Goal: Task Accomplishment & Management: Use online tool/utility

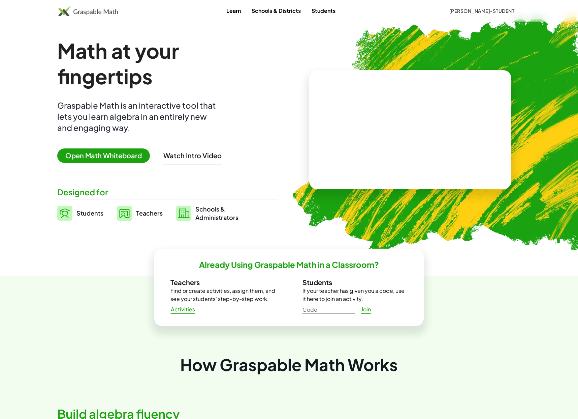
click at [505, 13] on span "[PERSON_NAME]-Student" at bounding box center [481, 11] width 65 height 6
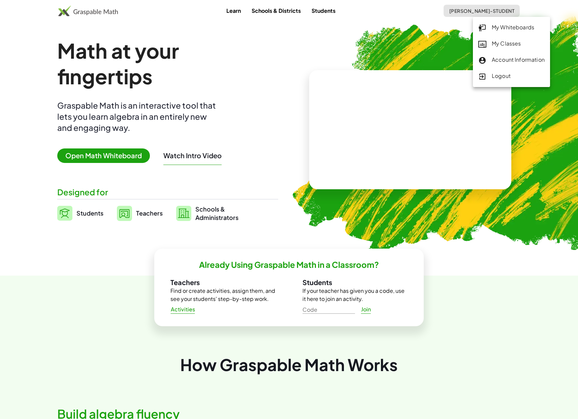
click at [499, 77] on div "Logout" at bounding box center [512, 76] width 66 height 9
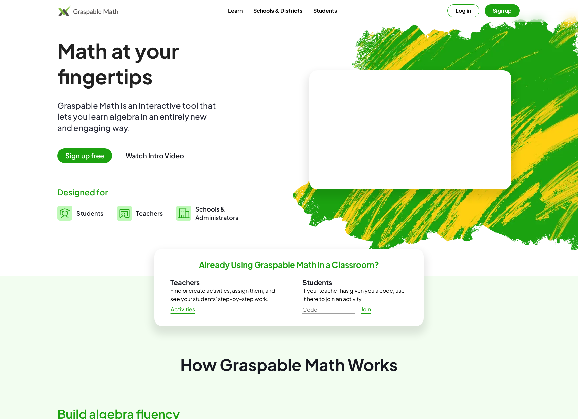
click at [463, 13] on button "Log in" at bounding box center [464, 10] width 32 height 13
click at [494, 13] on span "[PERSON_NAME]-Student" at bounding box center [481, 11] width 65 height 6
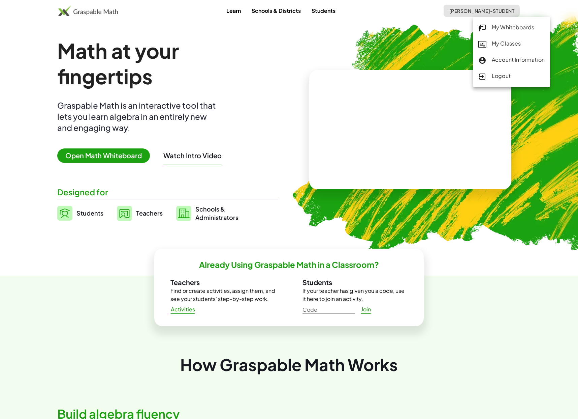
click at [500, 47] on div "My Classes" at bounding box center [512, 43] width 66 height 9
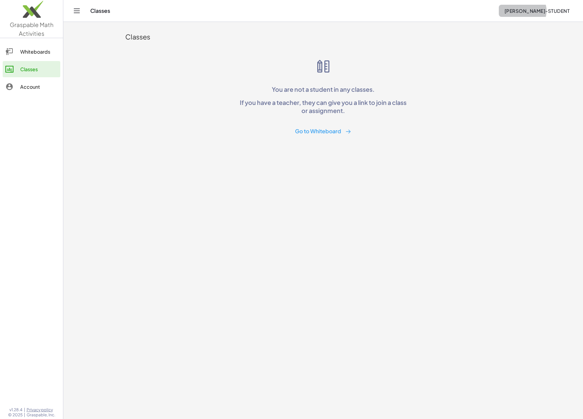
click at [543, 8] on span "[PERSON_NAME]-Student" at bounding box center [536, 11] width 65 height 6
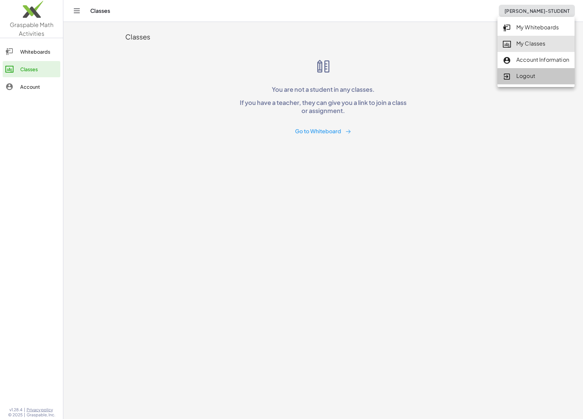
click at [539, 76] on div "Logout" at bounding box center [536, 76] width 66 height 9
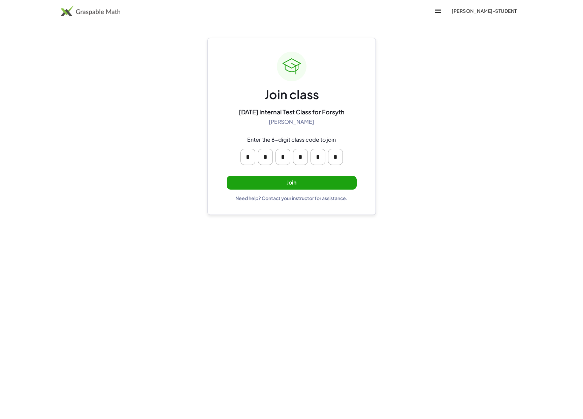
click at [258, 181] on button "Join" at bounding box center [292, 183] width 130 height 14
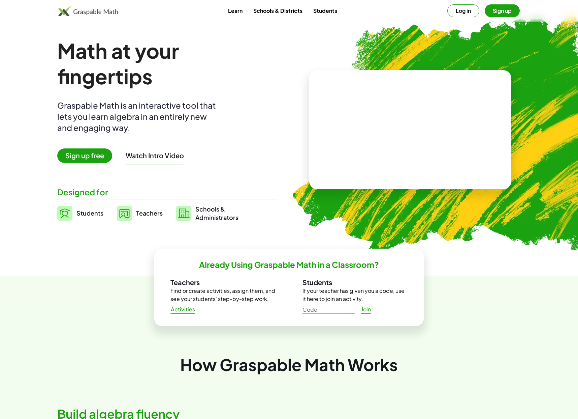
click at [468, 8] on button "Log in" at bounding box center [464, 10] width 32 height 13
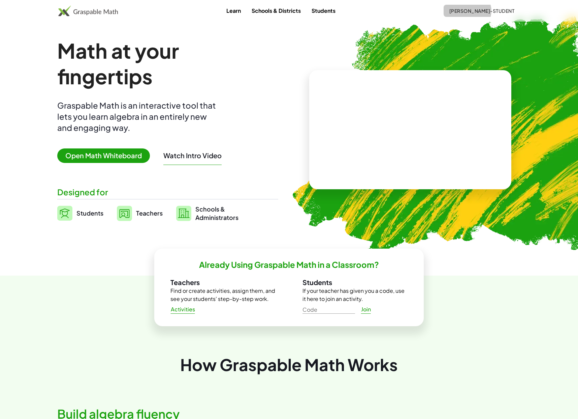
click at [508, 6] on button "[PERSON_NAME]-Student" at bounding box center [482, 11] width 76 height 12
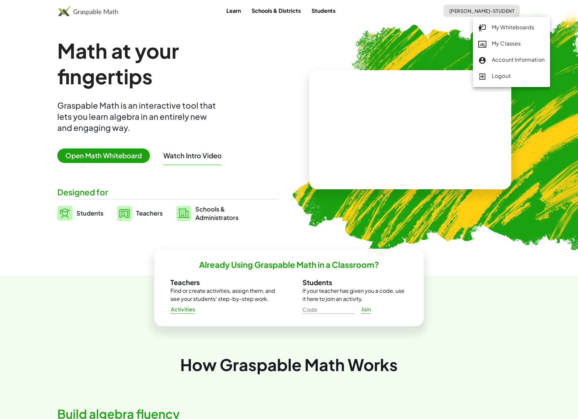
click at [496, 45] on div "My Classes" at bounding box center [512, 43] width 66 height 9
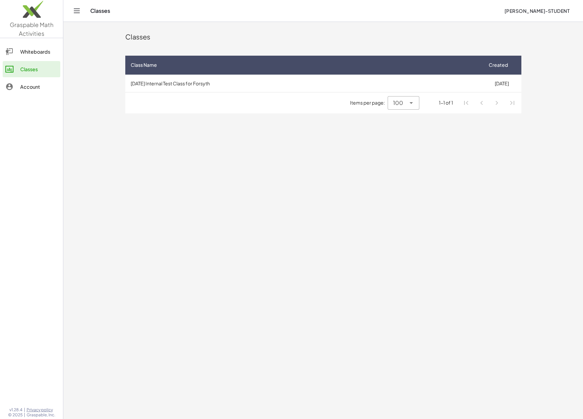
click at [234, 84] on td "[DATE] Internal Test Class for Forsyth" at bounding box center [304, 83] width 358 height 18
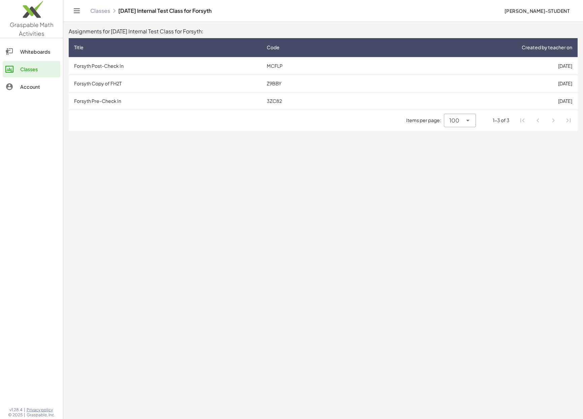
click at [164, 101] on td "Forsyth Pre-Check In" at bounding box center [165, 101] width 193 height 18
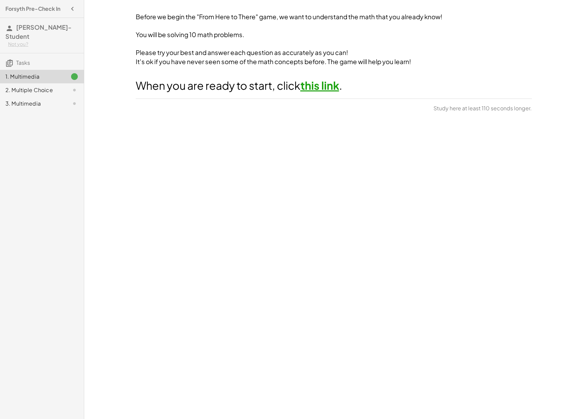
click at [331, 85] on link "this link" at bounding box center [320, 85] width 39 height 13
click at [284, 211] on div "Before we begin the "From Here to There" game, we want to understand the math t…" at bounding box center [333, 209] width 499 height 419
click at [509, 107] on span "Continue" at bounding box center [514, 110] width 26 height 6
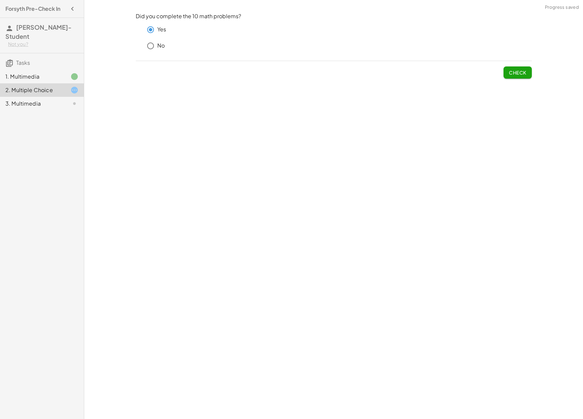
click at [511, 71] on span "Check" at bounding box center [518, 72] width 18 height 6
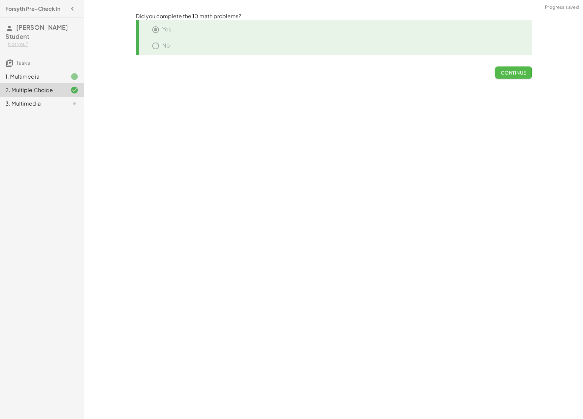
click at [514, 71] on span "Continue" at bounding box center [514, 72] width 26 height 6
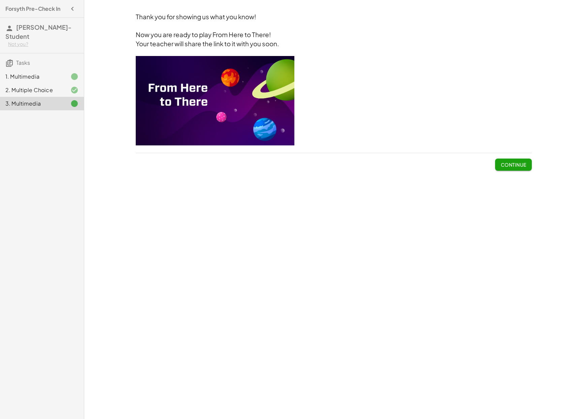
click at [509, 162] on span "Continue" at bounding box center [514, 164] width 26 height 6
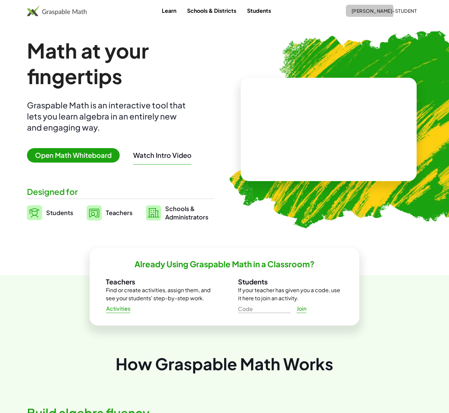
click at [400, 11] on span "[PERSON_NAME]-Student" at bounding box center [383, 11] width 65 height 6
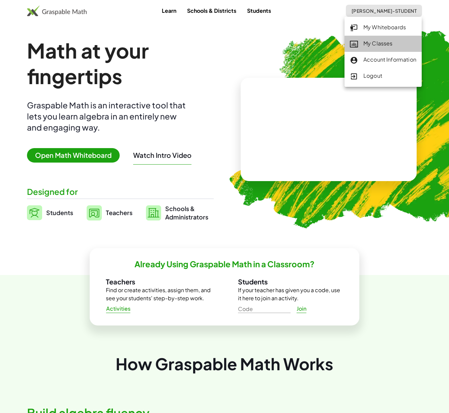
click at [389, 39] on link "My Classes" at bounding box center [382, 44] width 77 height 16
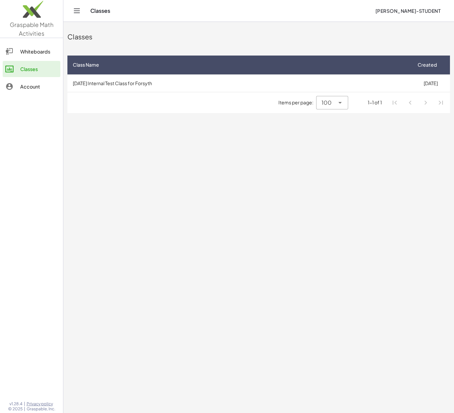
click at [125, 81] on td "[DATE] Internal Test Class for Forsyth" at bounding box center [239, 83] width 344 height 18
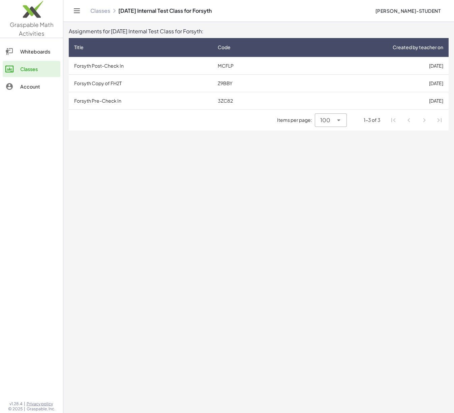
click at [140, 84] on td "Forsyth Copy of FH2T" at bounding box center [141, 83] width 144 height 18
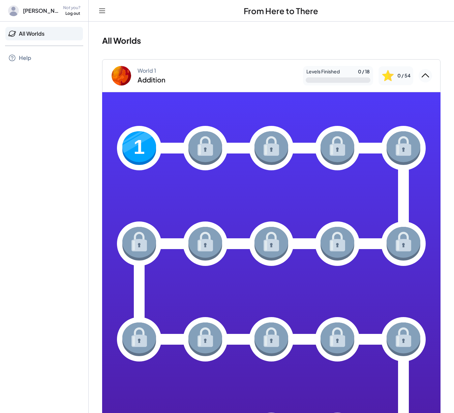
click at [141, 158] on img at bounding box center [139, 148] width 34 height 34
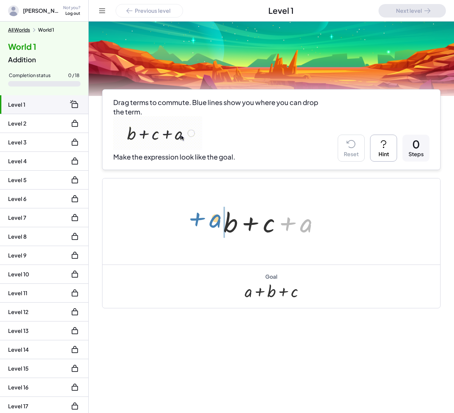
drag, startPoint x: 305, startPoint y: 227, endPoint x: 214, endPoint y: 222, distance: 90.8
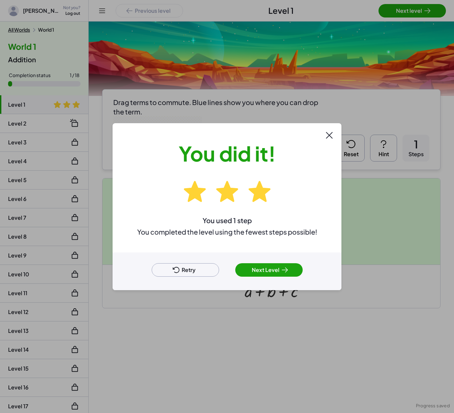
click at [264, 269] on button "Next Level" at bounding box center [268, 270] width 67 height 13
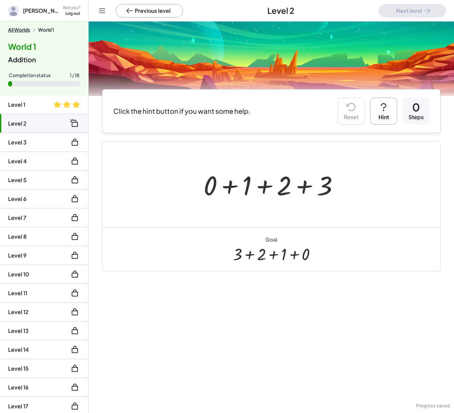
click at [273, 185] on div at bounding box center [273, 184] width 147 height 35
drag, startPoint x: 314, startPoint y: 188, endPoint x: 185, endPoint y: 185, distance: 128.8
click at [185, 185] on div "+ 3 + 0 + 1 + 2 + 3" at bounding box center [271, 185] width 338 height 86
drag, startPoint x: 328, startPoint y: 189, endPoint x: 242, endPoint y: 188, distance: 86.6
click at [242, 188] on div at bounding box center [273, 184] width 147 height 35
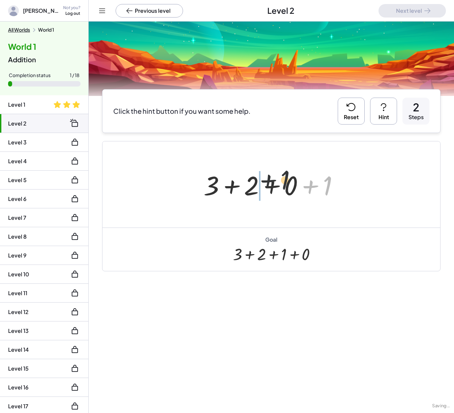
drag, startPoint x: 324, startPoint y: 183, endPoint x: 275, endPoint y: 178, distance: 49.1
click at [275, 178] on div at bounding box center [273, 184] width 147 height 35
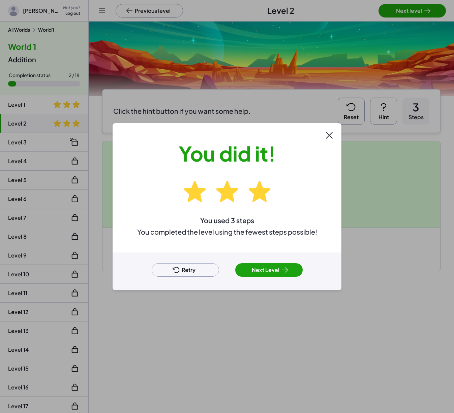
click at [297, 273] on button "Next Level" at bounding box center [268, 270] width 67 height 13
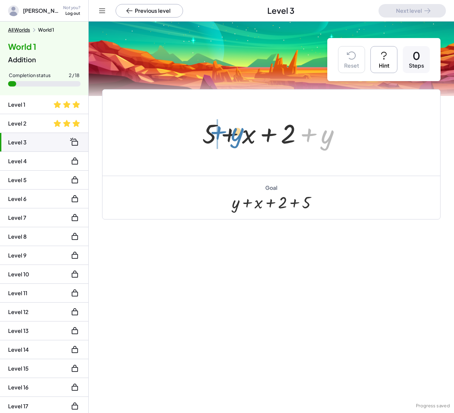
drag, startPoint x: 327, startPoint y: 136, endPoint x: 236, endPoint y: 134, distance: 90.7
click at [236, 134] on div at bounding box center [274, 133] width 150 height 35
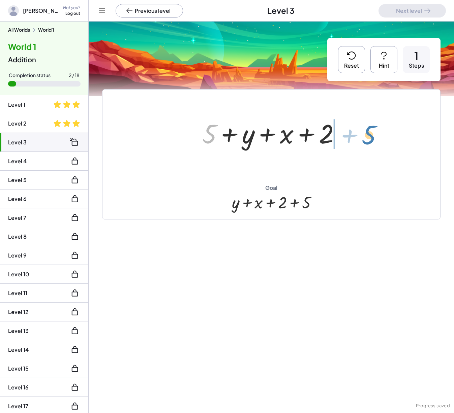
drag, startPoint x: 208, startPoint y: 137, endPoint x: 368, endPoint y: 139, distance: 159.4
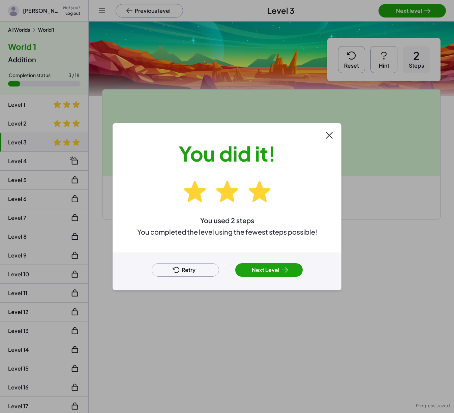
click at [277, 272] on button "Next Level" at bounding box center [268, 270] width 67 height 13
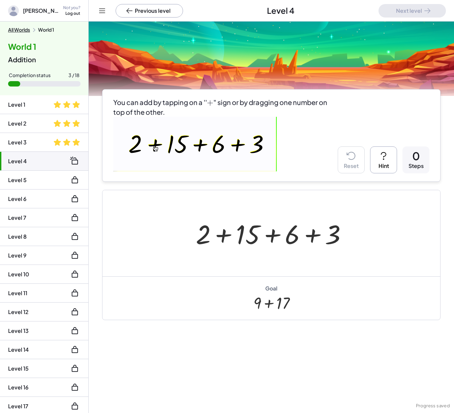
click at [276, 233] on div at bounding box center [273, 233] width 163 height 35
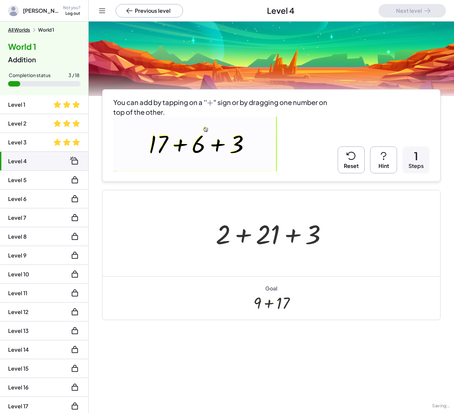
click at [298, 236] on div at bounding box center [273, 233] width 123 height 35
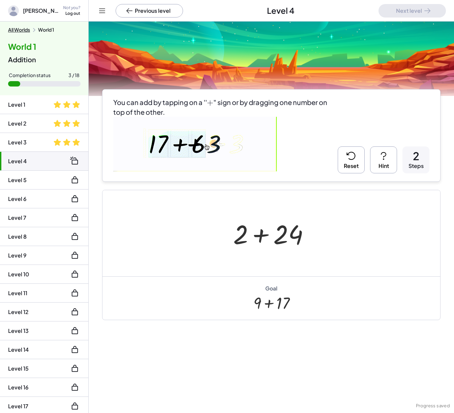
click at [350, 164] on button "Reset" at bounding box center [351, 160] width 27 height 27
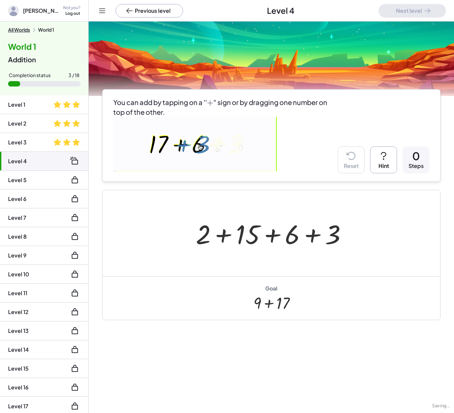
click at [226, 240] on div at bounding box center [273, 233] width 163 height 35
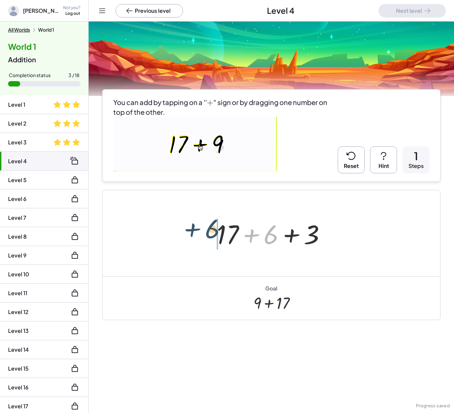
drag, startPoint x: 275, startPoint y: 240, endPoint x: 215, endPoint y: 235, distance: 59.6
click at [215, 235] on div at bounding box center [273, 233] width 121 height 35
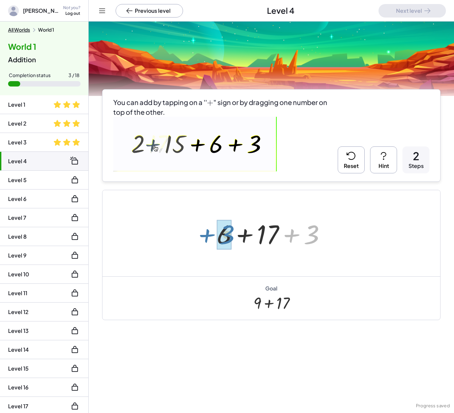
drag, startPoint x: 289, startPoint y: 237, endPoint x: 229, endPoint y: 239, distance: 60.7
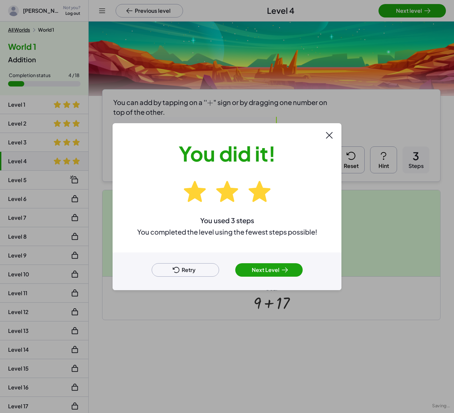
click at [282, 273] on icon at bounding box center [285, 270] width 8 height 8
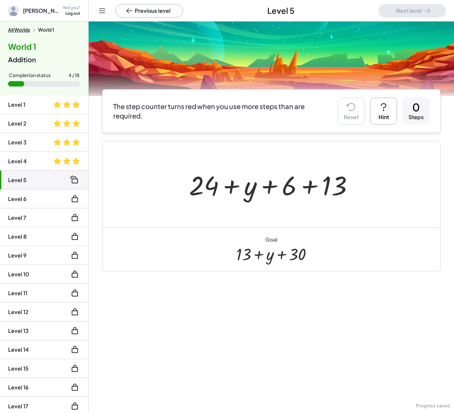
click at [320, 185] on div at bounding box center [274, 184] width 176 height 35
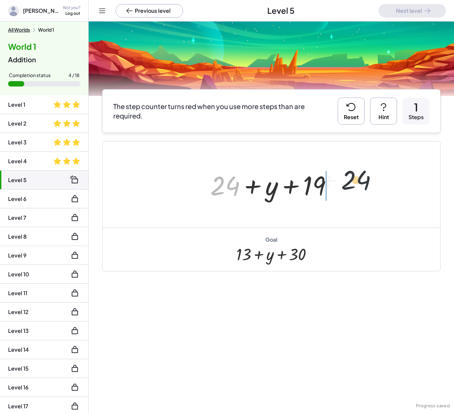
drag, startPoint x: 224, startPoint y: 186, endPoint x: 359, endPoint y: 183, distance: 134.5
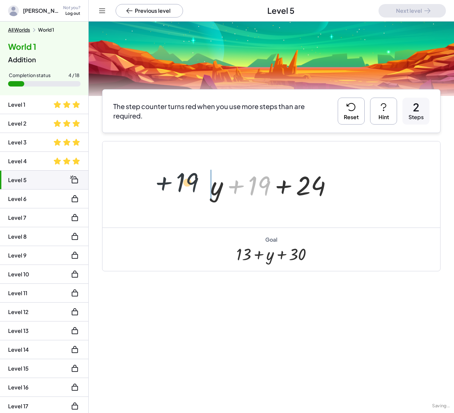
drag, startPoint x: 265, startPoint y: 188, endPoint x: 190, endPoint y: 185, distance: 74.9
click at [190, 185] on div "+ 24 + y + 6 + 13 + 24 + y + 19 + 19 + 24 + y + 19" at bounding box center [271, 185] width 338 height 86
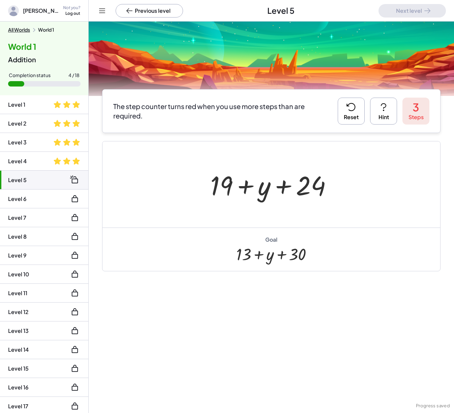
click at [348, 114] on button "Reset" at bounding box center [351, 111] width 27 height 27
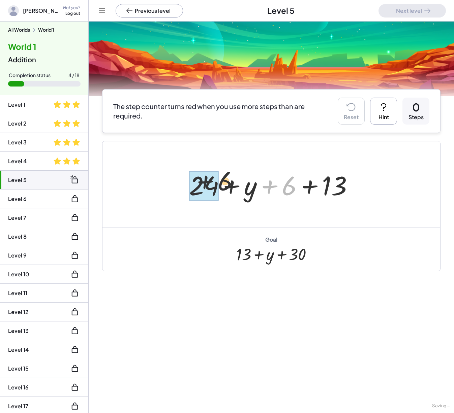
drag, startPoint x: 280, startPoint y: 189, endPoint x: 210, endPoint y: 186, distance: 70.2
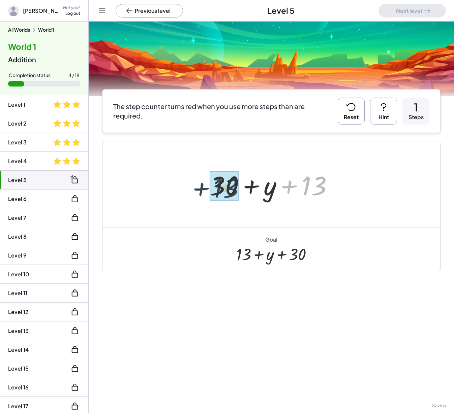
drag, startPoint x: 298, startPoint y: 188, endPoint x: 241, endPoint y: 188, distance: 57.6
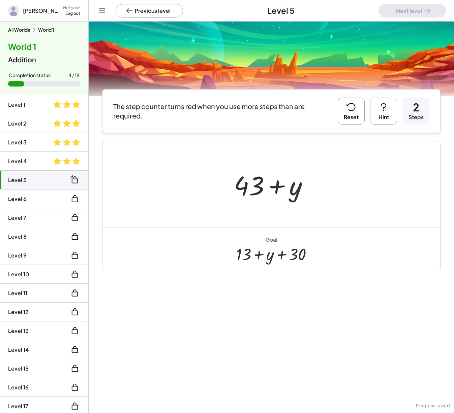
click at [348, 104] on icon at bounding box center [351, 107] width 11 height 11
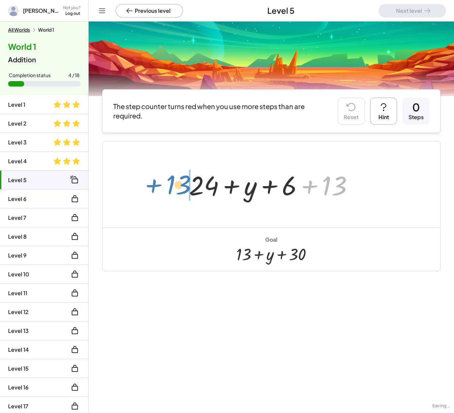
drag, startPoint x: 301, startPoint y: 186, endPoint x: 144, endPoint y: 185, distance: 157.4
click at [144, 185] on div "+ 13 + 24 + y + 6 + 13" at bounding box center [271, 185] width 338 height 86
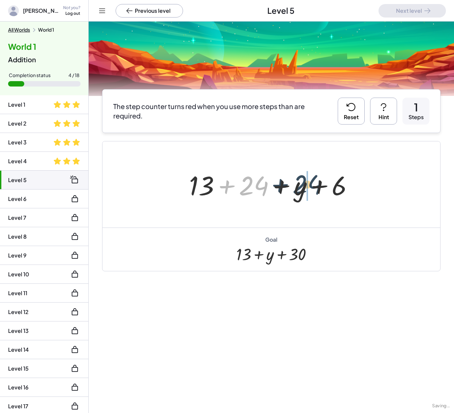
drag, startPoint x: 250, startPoint y: 181, endPoint x: 305, endPoint y: 179, distance: 54.3
click at [305, 179] on div at bounding box center [274, 184] width 176 height 35
click at [312, 187] on div at bounding box center [274, 184] width 176 height 35
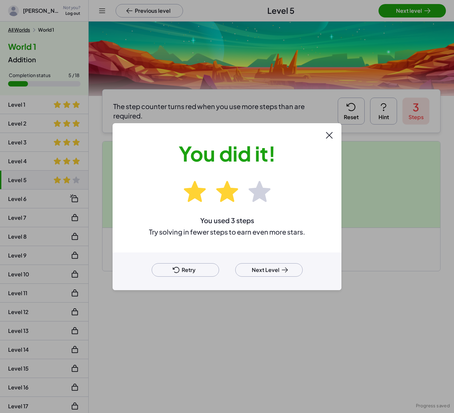
click at [202, 268] on button "Retry" at bounding box center [185, 270] width 67 height 13
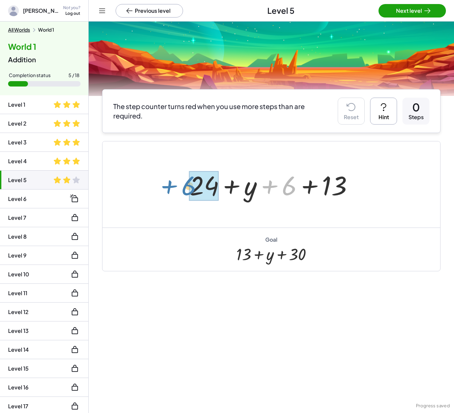
drag, startPoint x: 288, startPoint y: 187, endPoint x: 187, endPoint y: 187, distance: 100.4
click at [187, 187] on div at bounding box center [274, 184] width 176 height 35
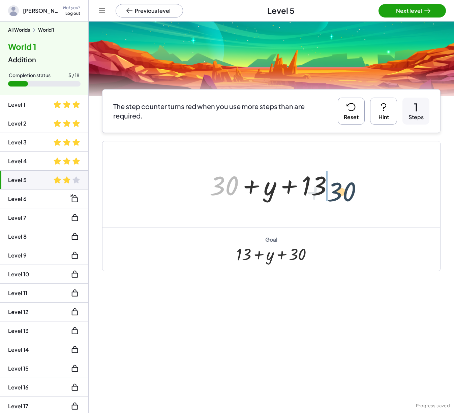
drag, startPoint x: 249, startPoint y: 187, endPoint x: 345, endPoint y: 194, distance: 96.3
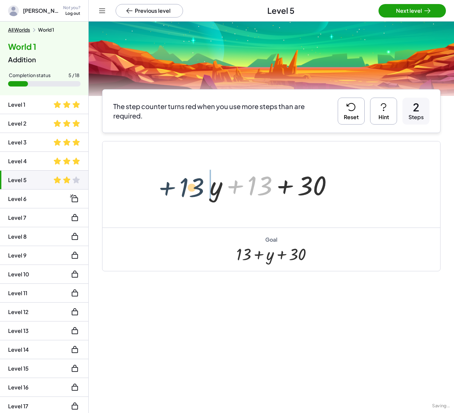
drag, startPoint x: 260, startPoint y: 185, endPoint x: 192, endPoint y: 187, distance: 68.4
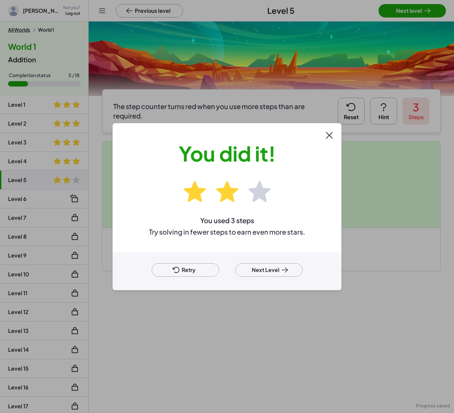
click at [205, 266] on button "Retry" at bounding box center [185, 270] width 67 height 13
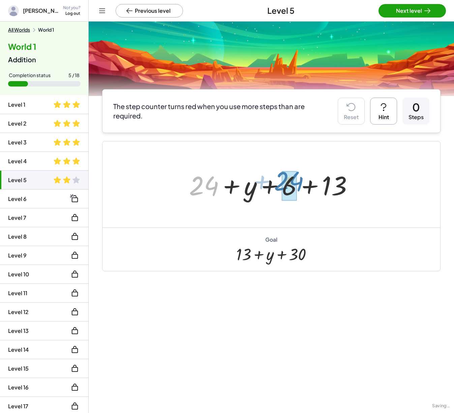
drag, startPoint x: 233, startPoint y: 178, endPoint x: 283, endPoint y: 186, distance: 50.5
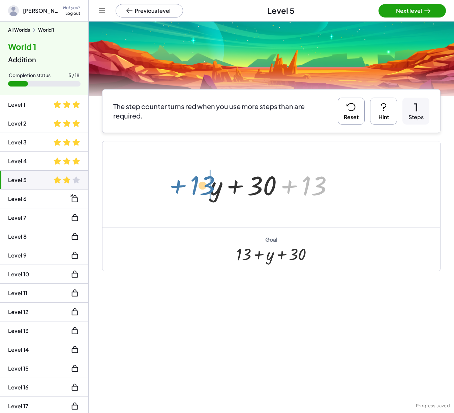
drag, startPoint x: 317, startPoint y: 188, endPoint x: 206, endPoint y: 188, distance: 111.9
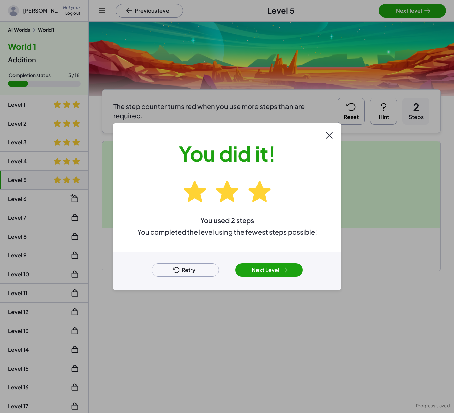
click at [286, 272] on icon at bounding box center [285, 270] width 8 height 8
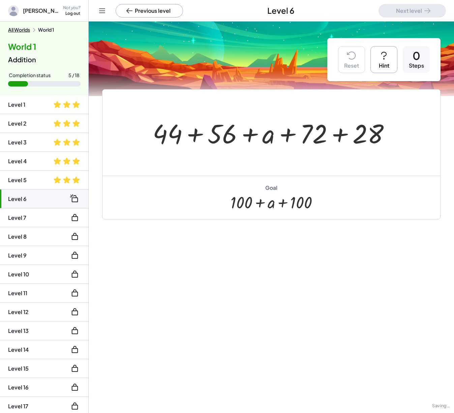
click at [196, 134] on div at bounding box center [273, 133] width 249 height 35
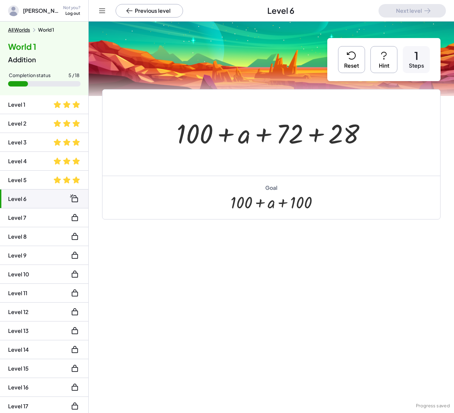
click at [267, 136] on div at bounding box center [273, 133] width 201 height 35
click at [323, 133] on div at bounding box center [273, 133] width 201 height 35
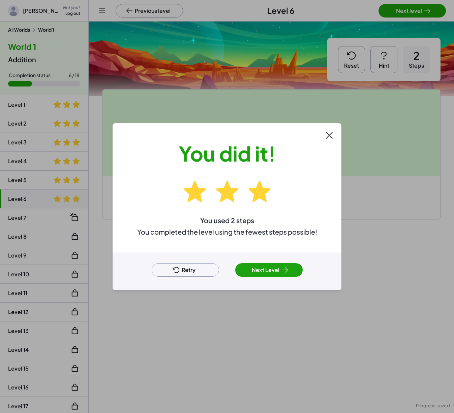
click at [286, 271] on icon at bounding box center [285, 270] width 6 height 5
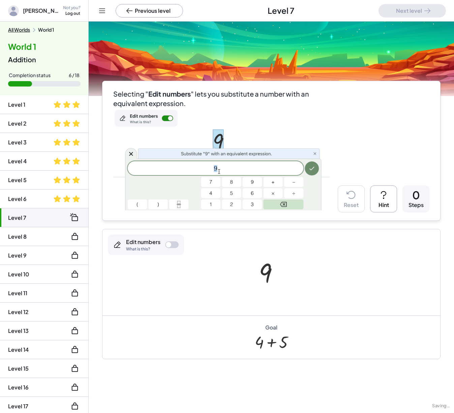
click at [370, 198] on button "Hint" at bounding box center [383, 199] width 27 height 27
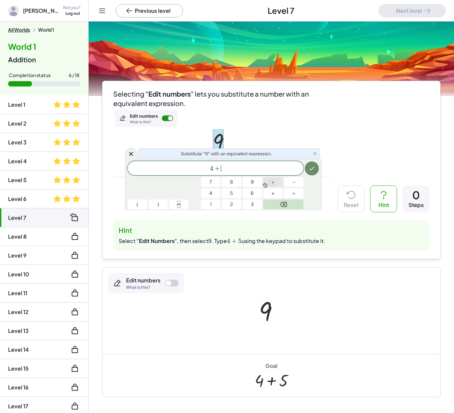
click at [378, 196] on icon at bounding box center [383, 195] width 11 height 11
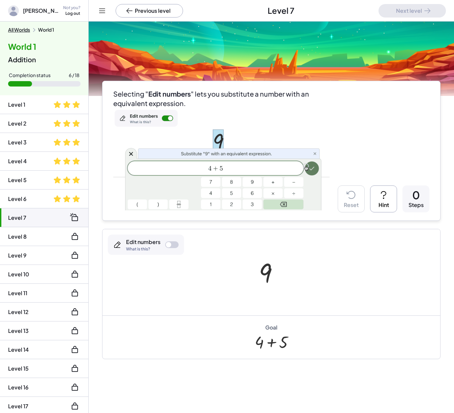
click at [166, 243] on div at bounding box center [168, 244] width 5 height 5
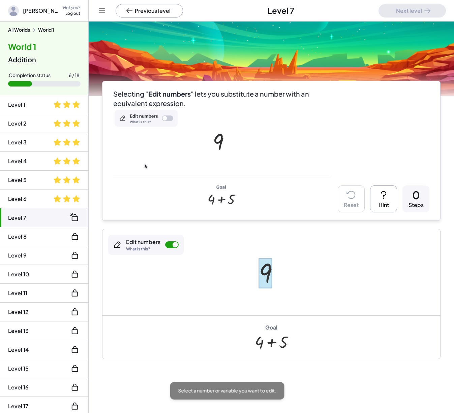
click at [268, 271] on div at bounding box center [265, 273] width 13 height 30
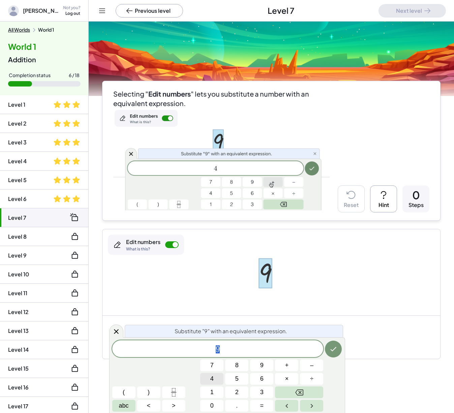
click at [215, 379] on button "4" at bounding box center [211, 379] width 23 height 12
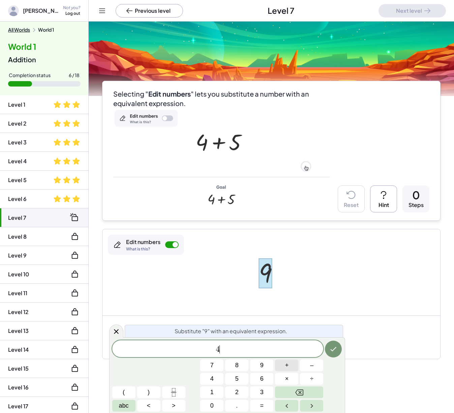
click at [281, 363] on button "+" at bounding box center [286, 366] width 23 height 12
click at [239, 379] on button "5" at bounding box center [236, 379] width 23 height 12
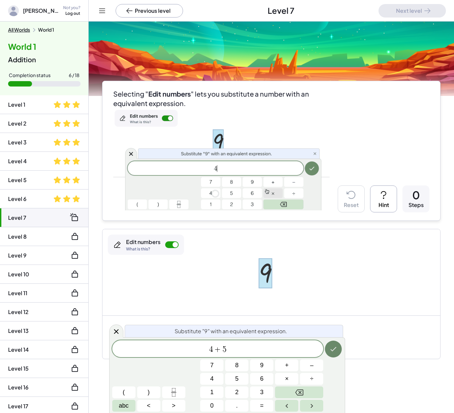
click at [334, 351] on icon "Done" at bounding box center [333, 349] width 8 height 8
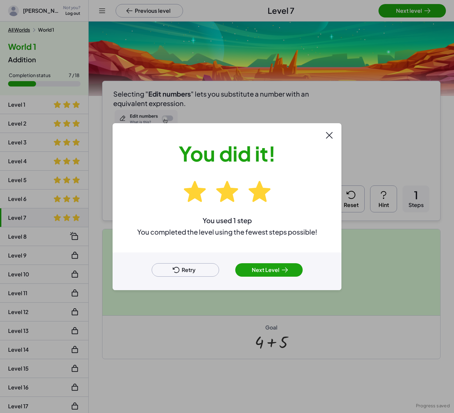
click at [270, 271] on button "Next Level" at bounding box center [268, 270] width 67 height 13
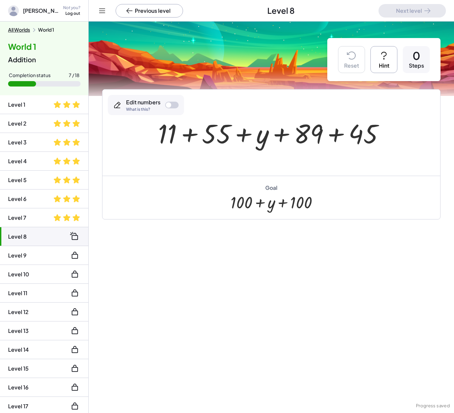
click at [391, 57] on button "Hint" at bounding box center [383, 59] width 27 height 27
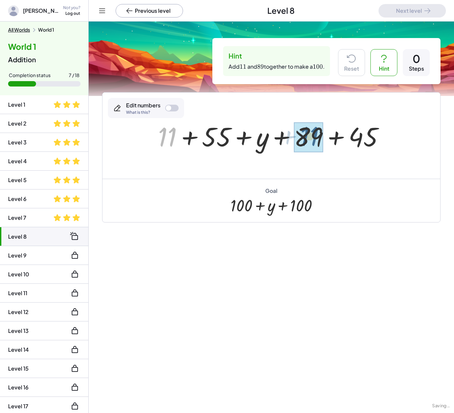
drag, startPoint x: 166, startPoint y: 140, endPoint x: 316, endPoint y: 139, distance: 149.6
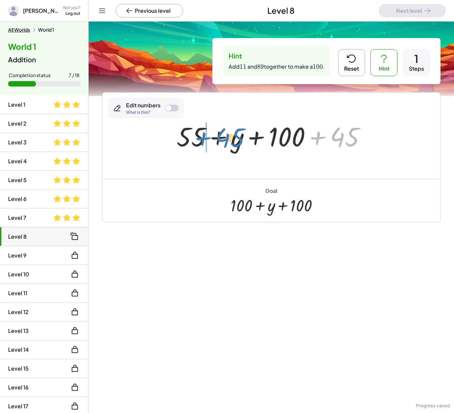
drag, startPoint x: 306, startPoint y: 136, endPoint x: 219, endPoint y: 139, distance: 87.7
click at [219, 139] on div at bounding box center [273, 136] width 201 height 35
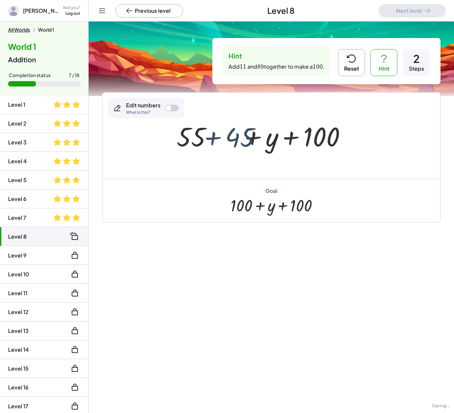
click at [216, 138] on div at bounding box center [273, 136] width 201 height 35
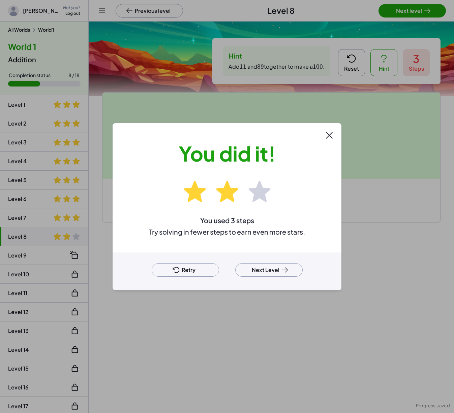
click at [283, 270] on icon at bounding box center [285, 270] width 6 height 5
